Goal: Entertainment & Leisure: Consume media (video, audio)

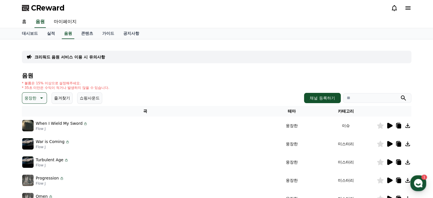
scroll to position [1, 0]
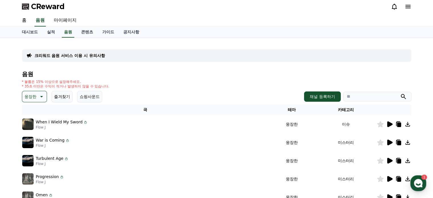
click at [43, 96] on icon at bounding box center [41, 96] width 7 height 7
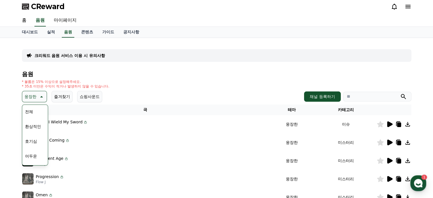
click at [34, 141] on button "호기심" at bounding box center [31, 141] width 17 height 13
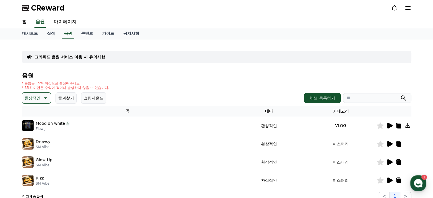
click at [389, 125] on icon at bounding box center [389, 126] width 5 height 6
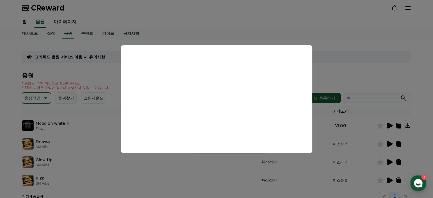
click at [392, 142] on button "close modal" at bounding box center [216, 99] width 433 height 198
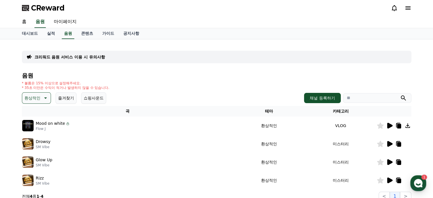
click at [392, 142] on icon at bounding box center [389, 143] width 7 height 7
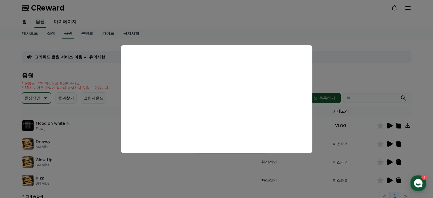
click at [76, 54] on button "close modal" at bounding box center [216, 99] width 433 height 198
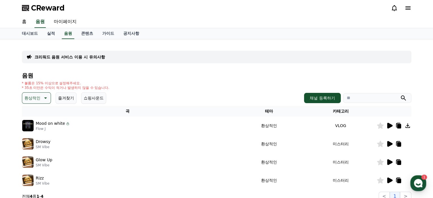
click at [39, 99] on p "환상적인" at bounding box center [33, 98] width 16 height 8
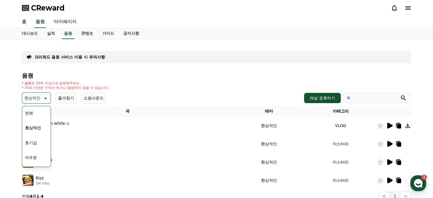
click at [30, 144] on button "호기심" at bounding box center [31, 142] width 17 height 13
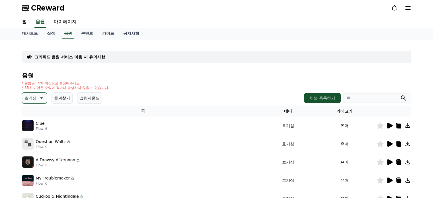
click at [389, 127] on icon at bounding box center [389, 126] width 5 height 6
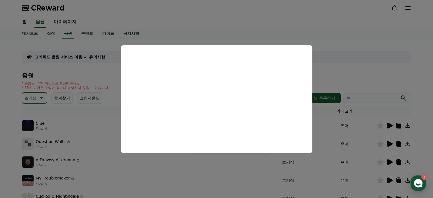
click at [388, 143] on button "close modal" at bounding box center [216, 99] width 433 height 198
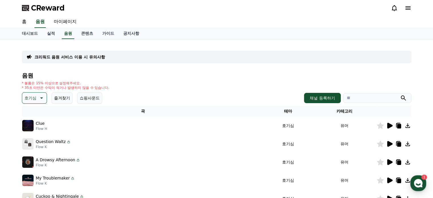
click at [388, 143] on icon at bounding box center [389, 144] width 5 height 6
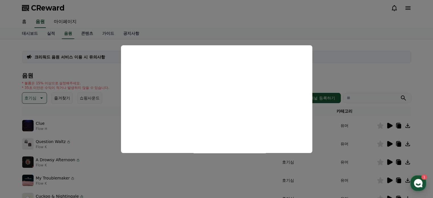
click at [75, 73] on button "close modal" at bounding box center [216, 99] width 433 height 198
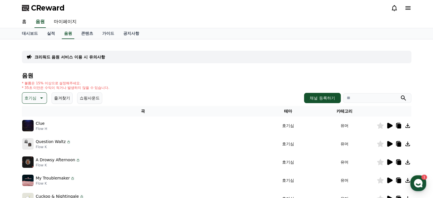
click at [41, 95] on icon at bounding box center [41, 98] width 7 height 7
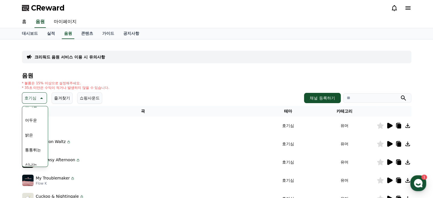
scroll to position [42, 0]
click at [30, 158] on button "신나는" at bounding box center [31, 160] width 17 height 13
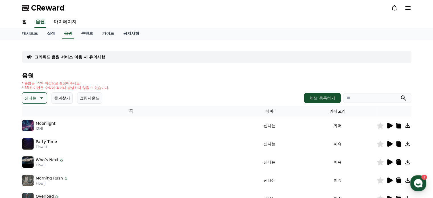
click at [387, 162] on icon at bounding box center [389, 162] width 7 height 7
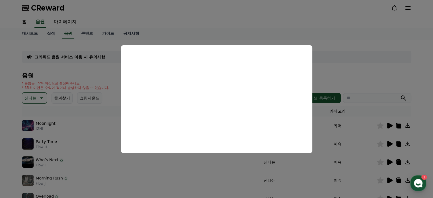
click at [336, 76] on button "close modal" at bounding box center [216, 99] width 433 height 198
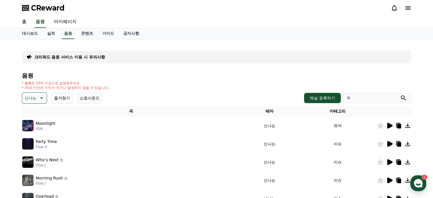
click at [390, 160] on icon at bounding box center [389, 162] width 7 height 7
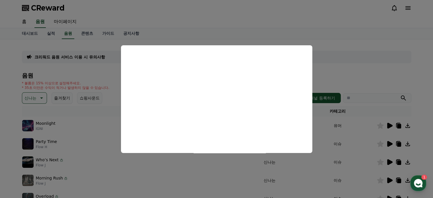
click at [399, 161] on button "close modal" at bounding box center [216, 99] width 433 height 198
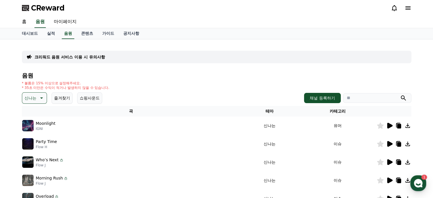
click at [399, 161] on icon at bounding box center [399, 162] width 4 height 5
click at [399, 160] on icon at bounding box center [399, 162] width 4 height 5
